Goal: Information Seeking & Learning: Understand process/instructions

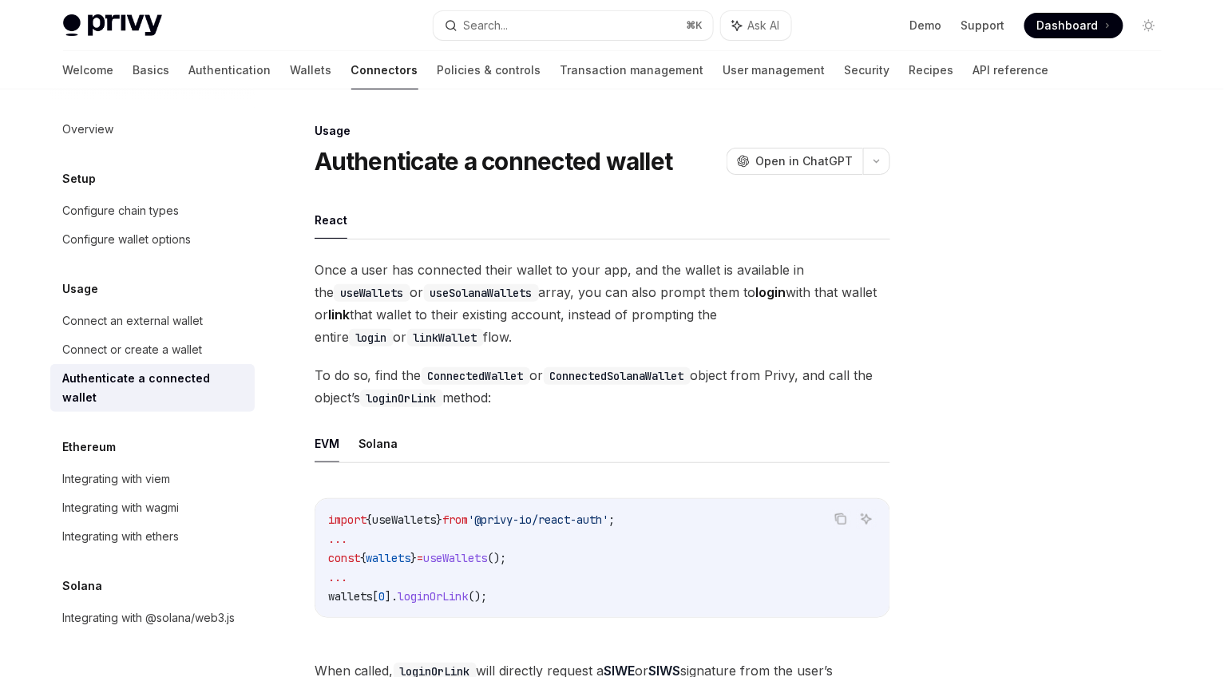
scroll to position [967, 0]
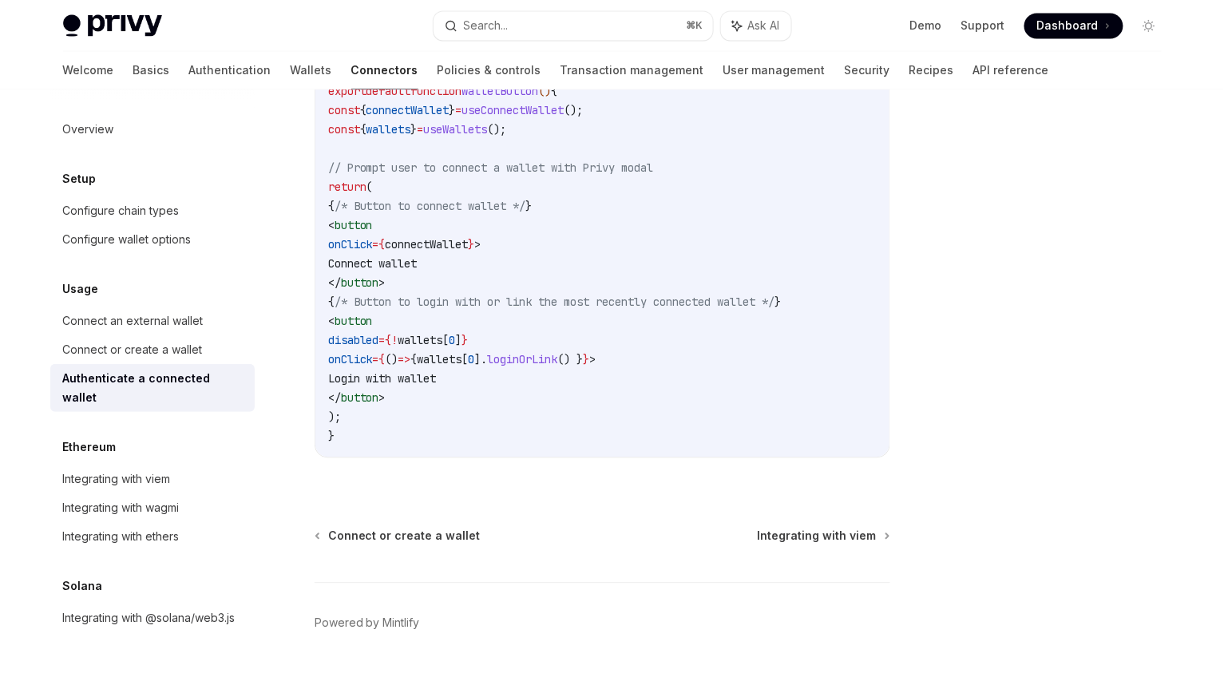
scroll to position [967, 0]
click at [113, 328] on div "Connect an external wallet" at bounding box center [133, 320] width 140 height 19
type textarea "*"
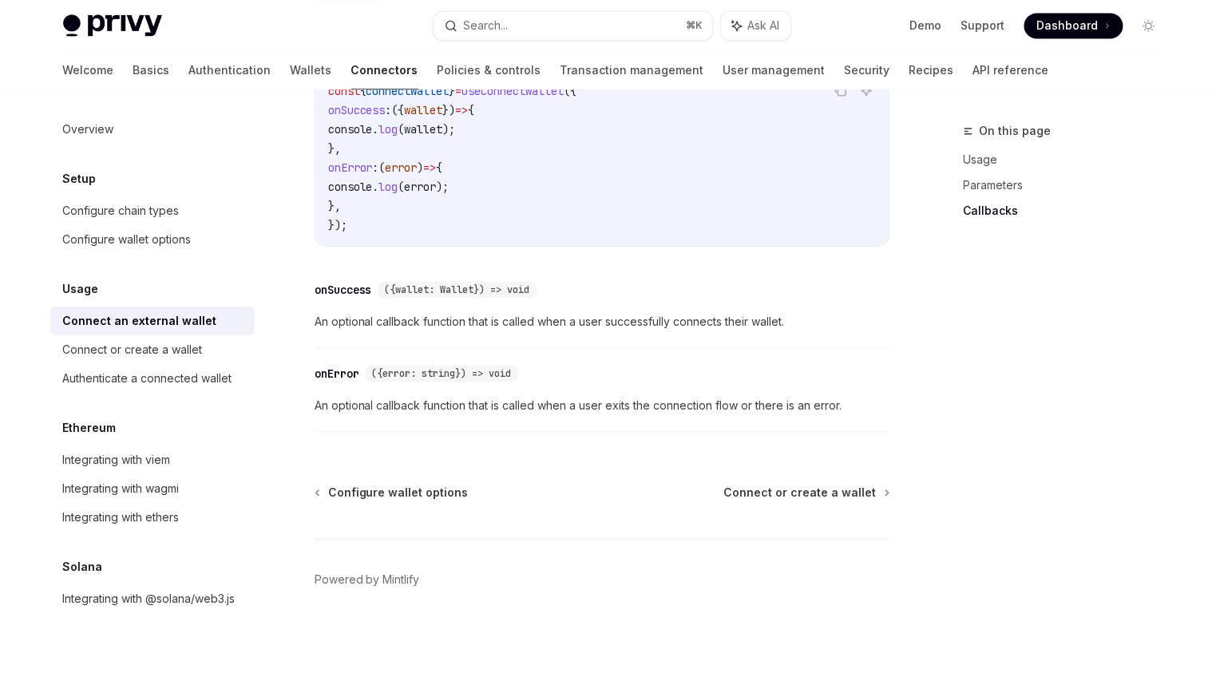
scroll to position [972, 0]
